Goal: Task Accomplishment & Management: Manage account settings

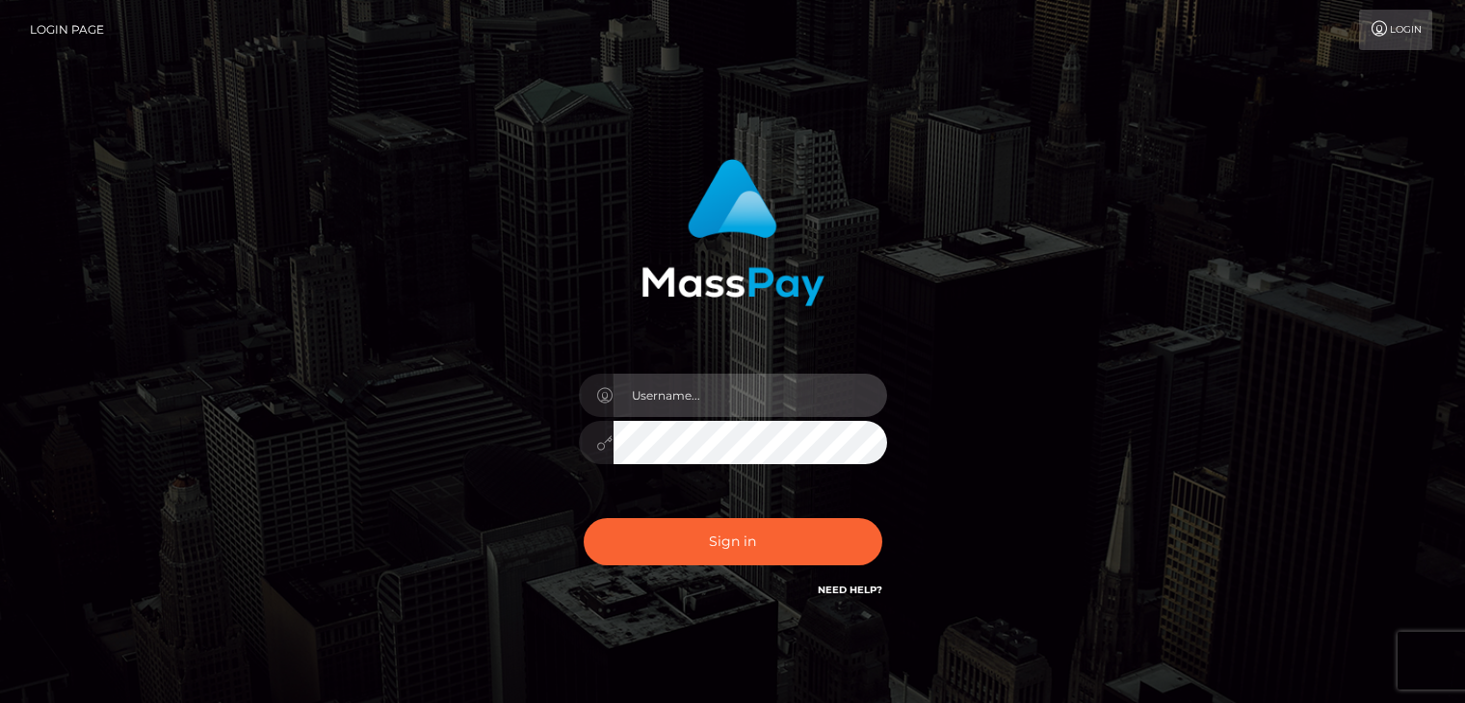
click at [739, 389] on input "text" at bounding box center [749, 395] width 273 height 43
type input "[EMAIL_ADDRESS][DOMAIN_NAME]"
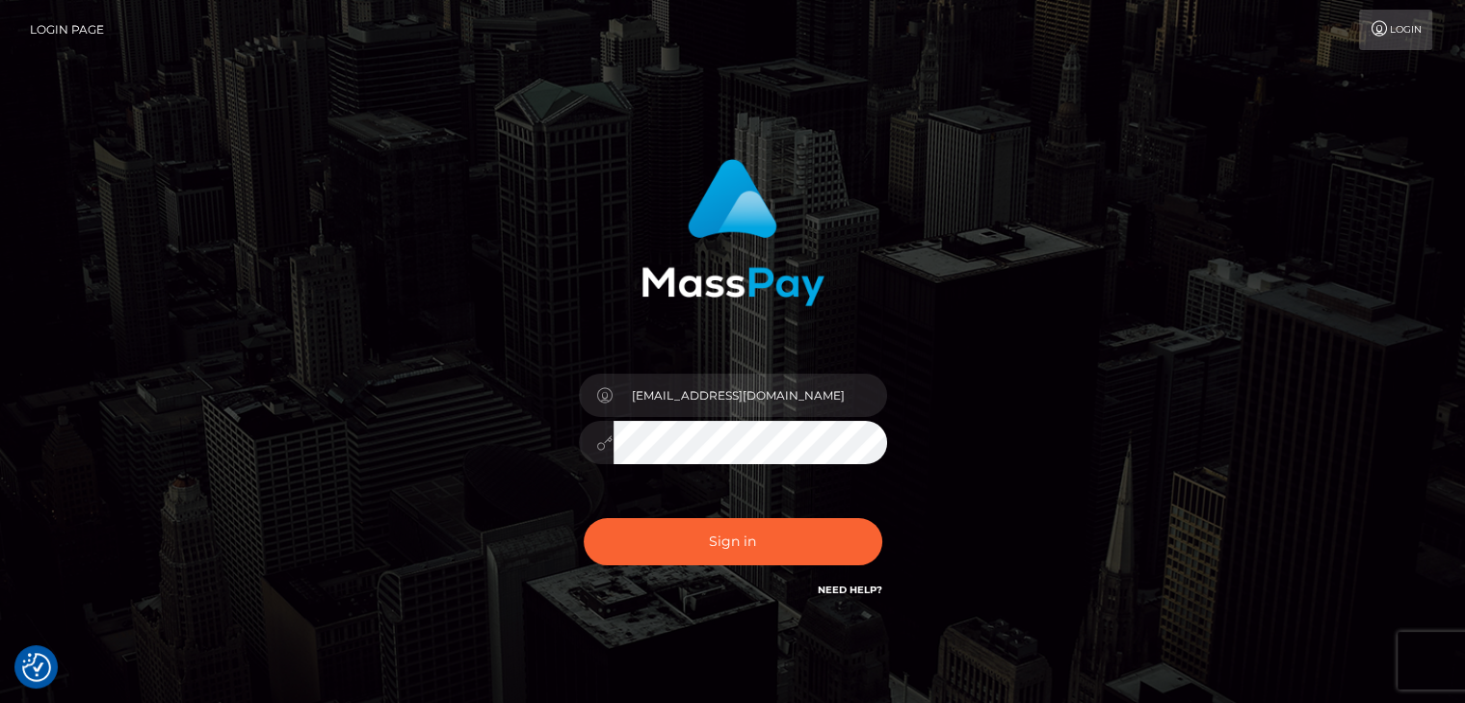
click at [584, 518] on button "Sign in" at bounding box center [733, 541] width 299 height 47
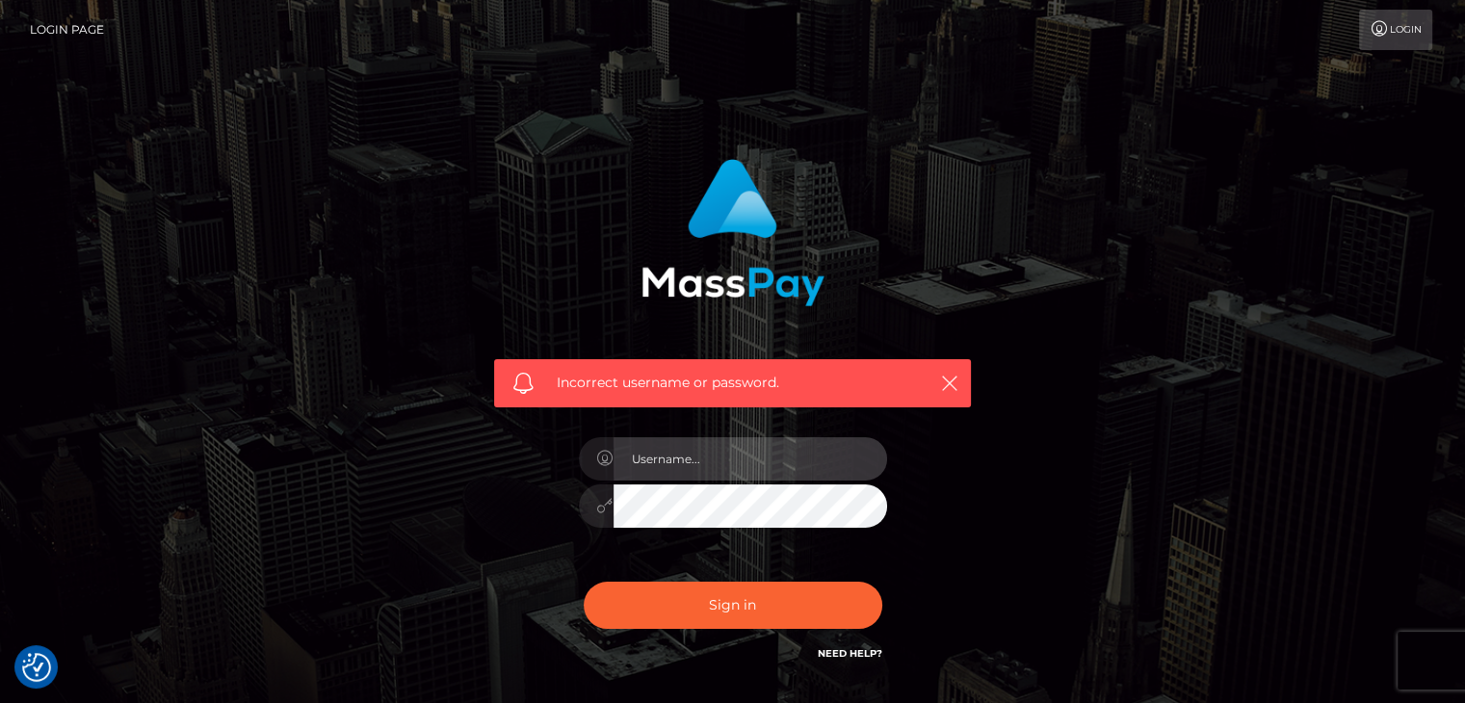
click at [725, 462] on input "text" at bounding box center [749, 458] width 273 height 43
type input "[EMAIL_ADDRESS][DOMAIN_NAME]"
click at [584, 582] on button "Sign in" at bounding box center [733, 605] width 299 height 47
